Goal: Task Accomplishment & Management: Manage account settings

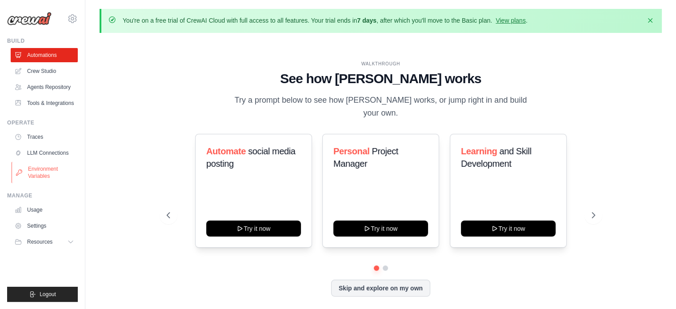
scroll to position [31, 0]
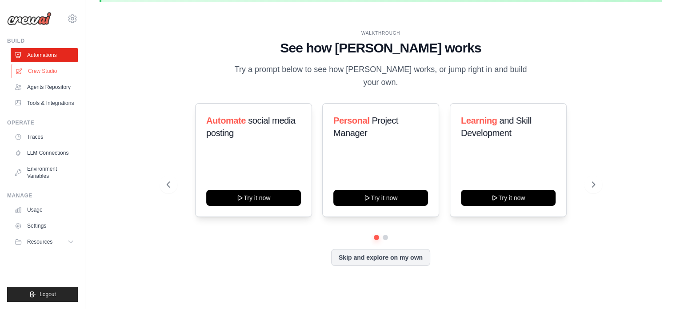
click at [43, 72] on link "Crew Studio" at bounding box center [45, 71] width 67 height 14
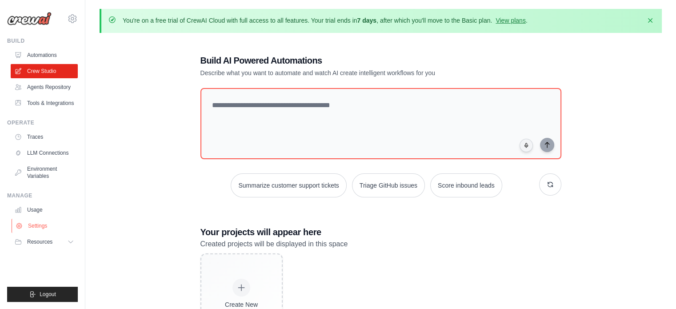
click at [46, 225] on link "Settings" at bounding box center [45, 226] width 67 height 14
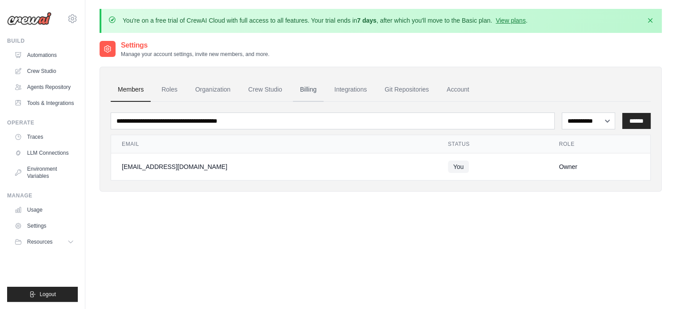
click at [314, 97] on link "Billing" at bounding box center [308, 90] width 31 height 24
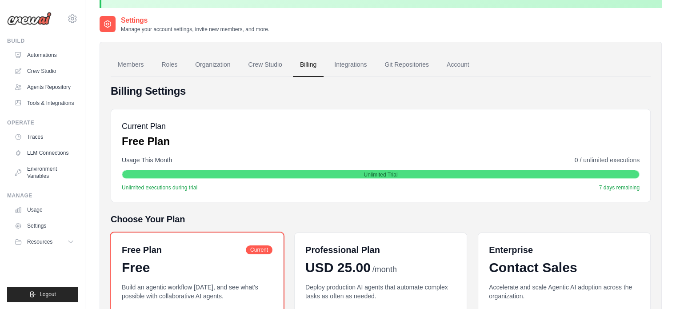
scroll to position [25, 0]
click at [50, 171] on link "Environment Variables" at bounding box center [45, 172] width 67 height 21
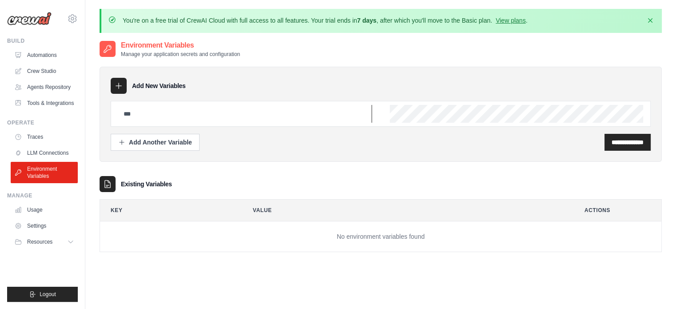
click at [140, 115] on input "text" at bounding box center [245, 114] width 254 height 18
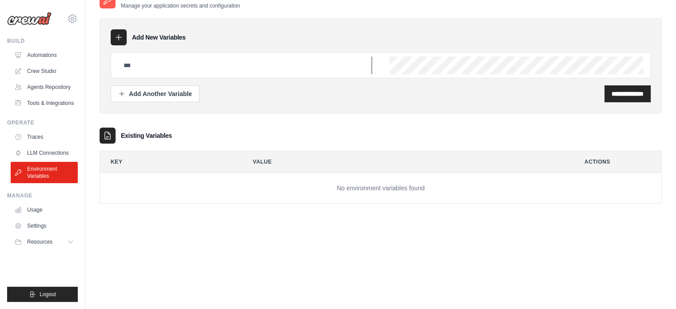
scroll to position [48, 0]
click at [219, 74] on input "text" at bounding box center [245, 66] width 254 height 18
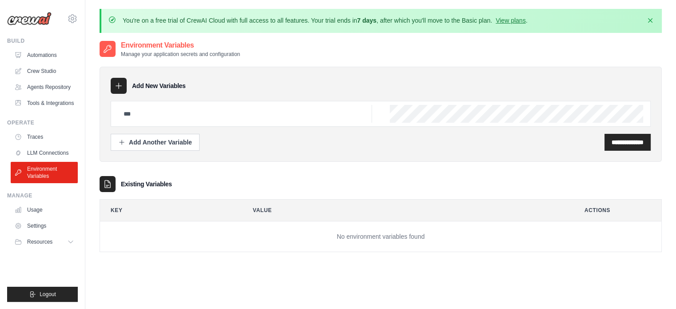
click at [122, 86] on icon at bounding box center [118, 85] width 9 height 9
click at [117, 86] on icon at bounding box center [118, 85] width 9 height 9
click at [145, 122] on input "text" at bounding box center [245, 114] width 254 height 18
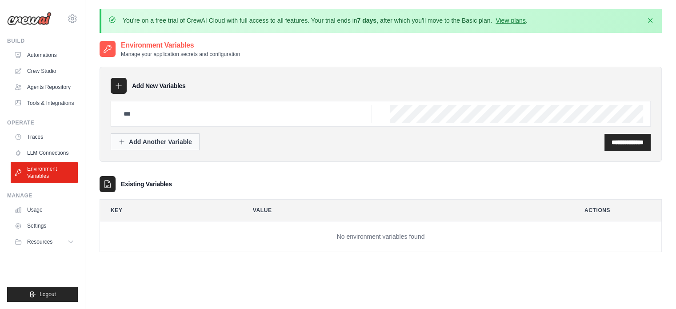
click at [147, 138] on div "Add Another Variable" at bounding box center [155, 141] width 74 height 9
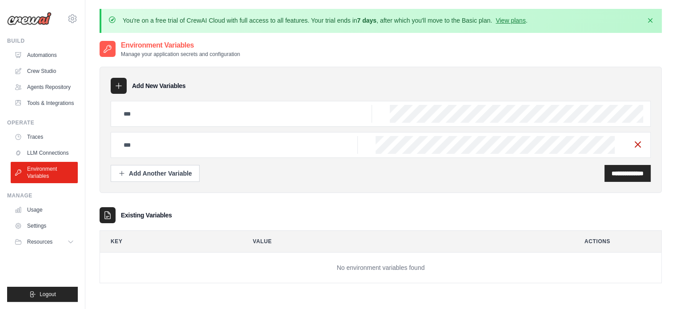
click at [640, 145] on line "button" at bounding box center [637, 144] width 5 height 5
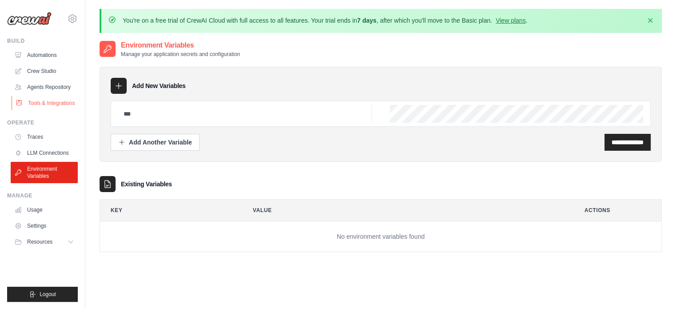
click at [53, 102] on link "Tools & Integrations" at bounding box center [45, 103] width 67 height 14
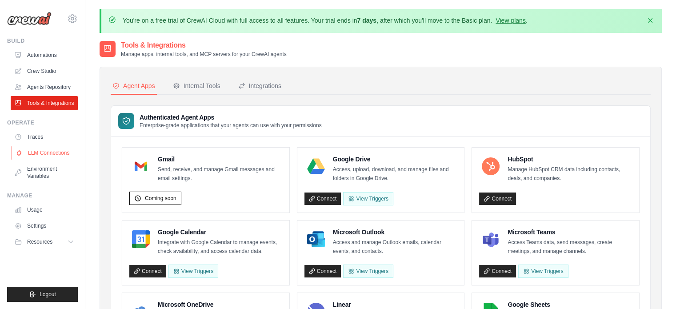
click at [44, 156] on link "LLM Connections" at bounding box center [45, 153] width 67 height 14
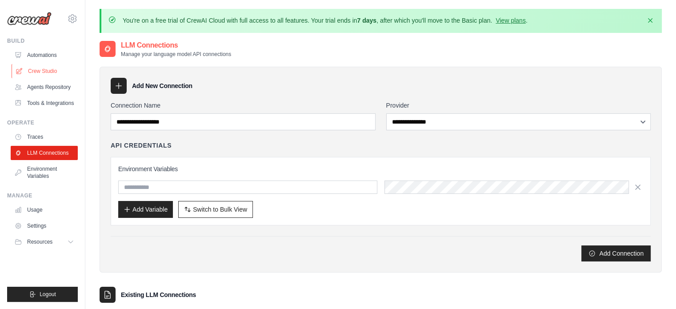
click at [49, 69] on link "Crew Studio" at bounding box center [45, 71] width 67 height 14
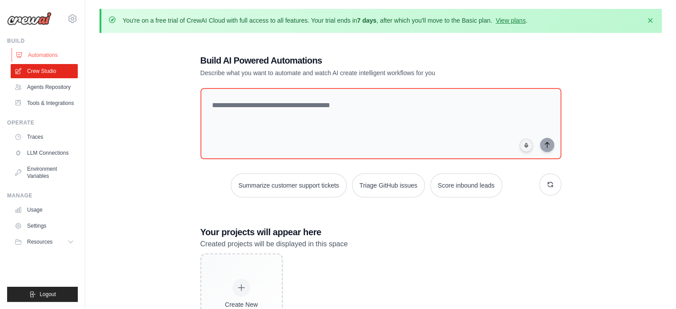
click at [44, 53] on link "Automations" at bounding box center [45, 55] width 67 height 14
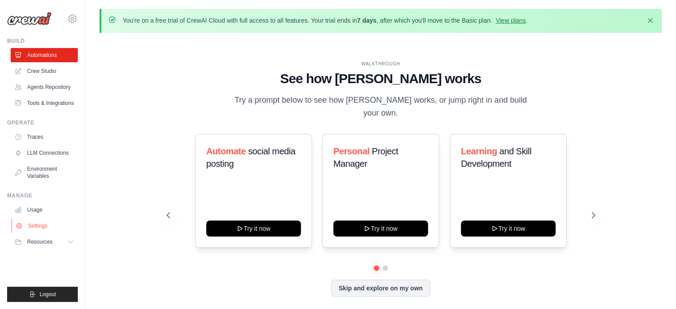
click at [35, 225] on link "Settings" at bounding box center [45, 226] width 67 height 14
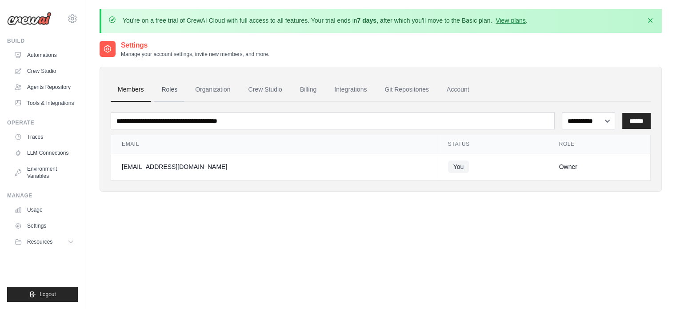
click at [173, 90] on link "Roles" at bounding box center [169, 90] width 30 height 24
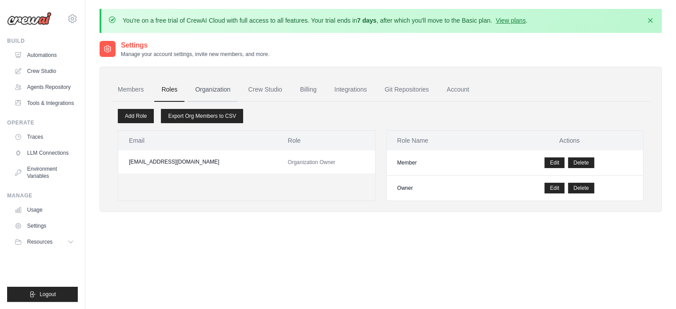
click at [221, 84] on link "Organization" at bounding box center [212, 90] width 49 height 24
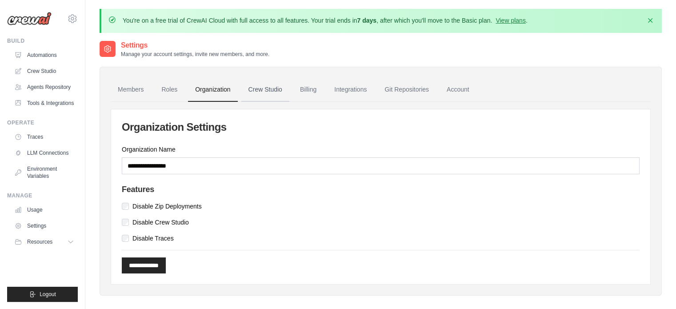
click at [257, 88] on link "Crew Studio" at bounding box center [265, 90] width 48 height 24
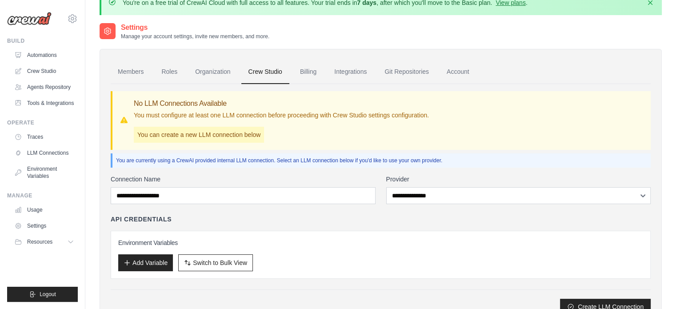
scroll to position [56, 0]
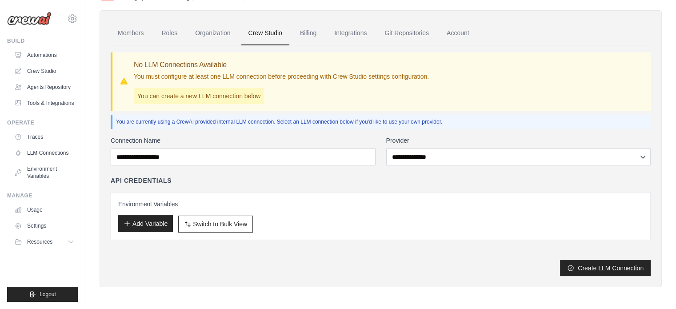
click at [148, 227] on button "Add Variable" at bounding box center [145, 223] width 55 height 17
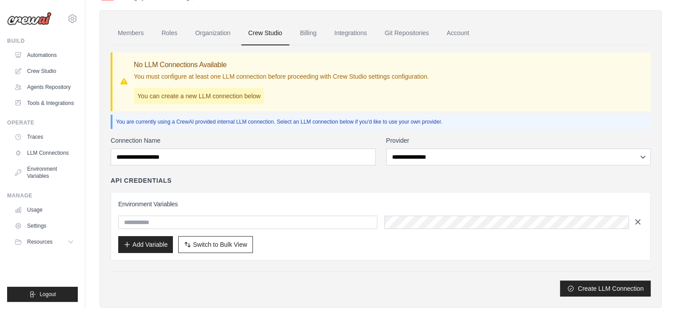
click at [640, 223] on icon "button" at bounding box center [638, 222] width 4 height 4
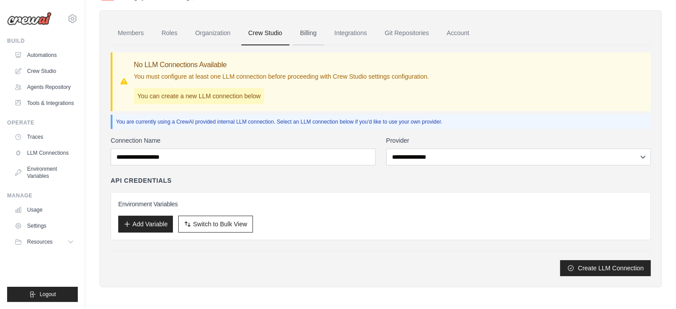
click at [314, 44] on link "Billing" at bounding box center [308, 33] width 31 height 24
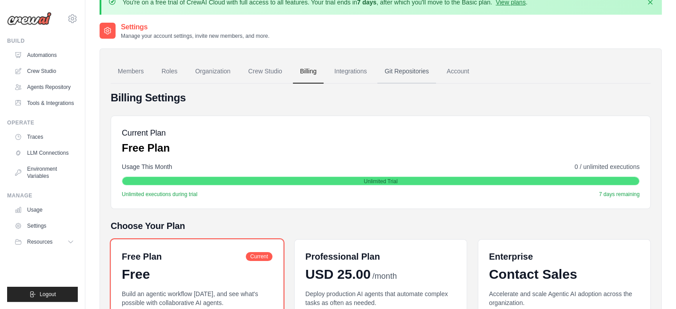
scroll to position [14, 0]
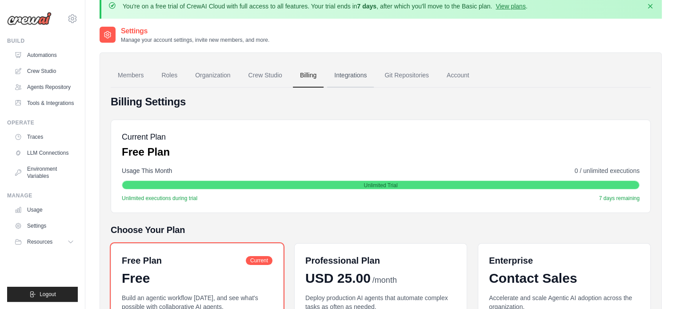
click at [347, 76] on link "Integrations" at bounding box center [350, 76] width 47 height 24
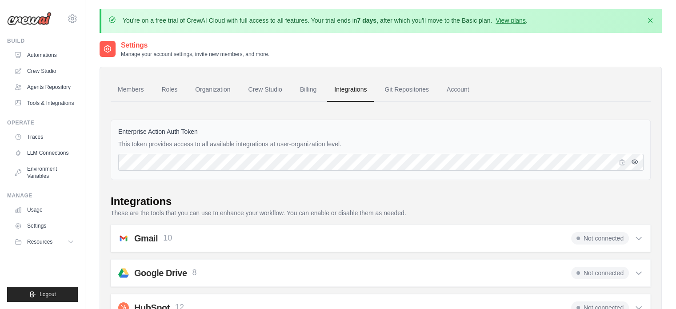
click at [637, 162] on icon "button" at bounding box center [634, 161] width 7 height 7
click at [633, 165] on button "button" at bounding box center [635, 162] width 11 height 11
click at [625, 166] on button "button" at bounding box center [622, 162] width 11 height 11
